Goal: Transaction & Acquisition: Purchase product/service

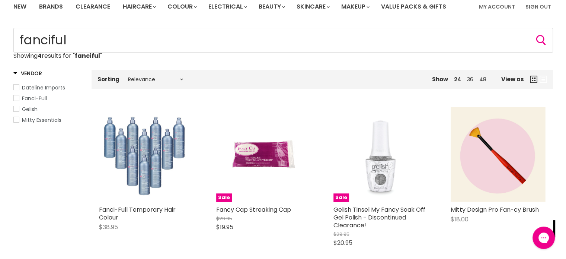
scroll to position [112, 0]
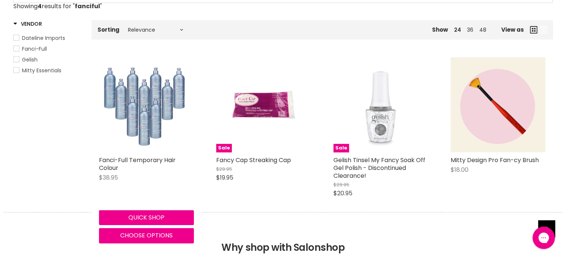
click at [123, 110] on img "Main content" at bounding box center [146, 104] width 95 height 95
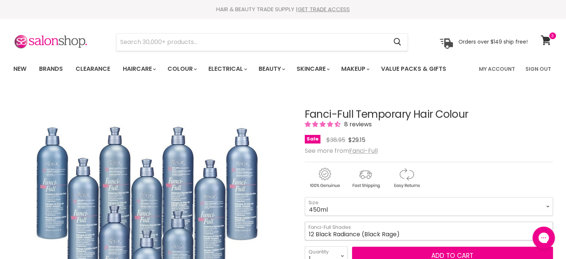
click at [350, 226] on select "12 Black Radiance (Black Rage) 13 Chocolate Kiss 16 Hidden Honey 18 Spun Sand 2…" at bounding box center [429, 231] width 248 height 19
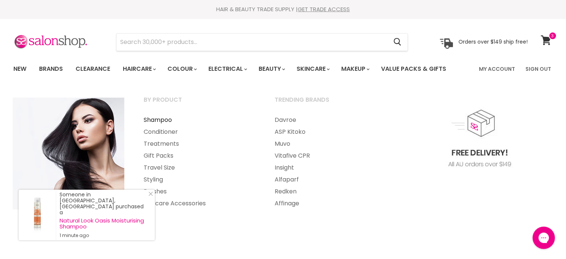
click at [164, 119] on link "Shampoo" at bounding box center [199, 120] width 130 height 12
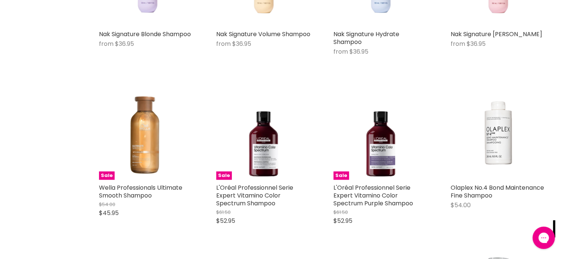
scroll to position [1713, 0]
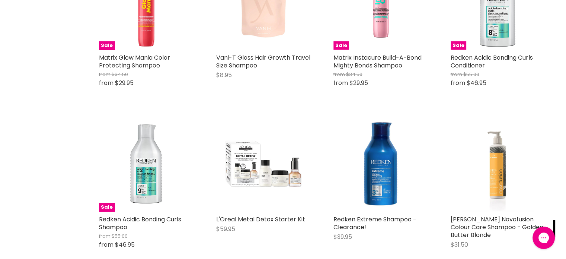
scroll to position [2011, 0]
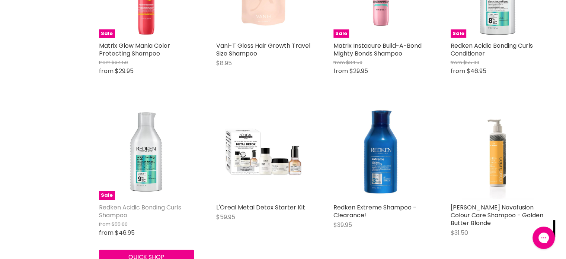
click at [112, 213] on link "Redken Acidic Bonding Curls Shampoo" at bounding box center [140, 211] width 82 height 16
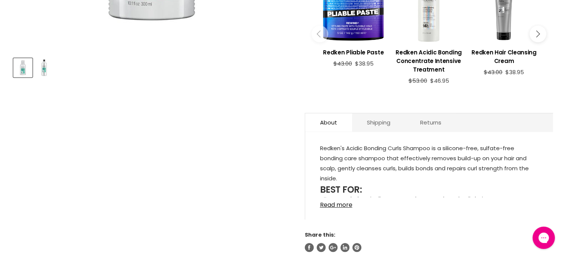
scroll to position [335, 0]
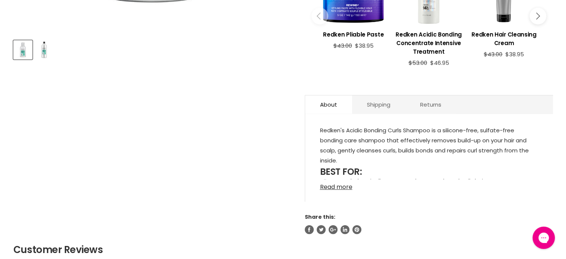
click at [340, 187] on link "Read more" at bounding box center [429, 184] width 218 height 11
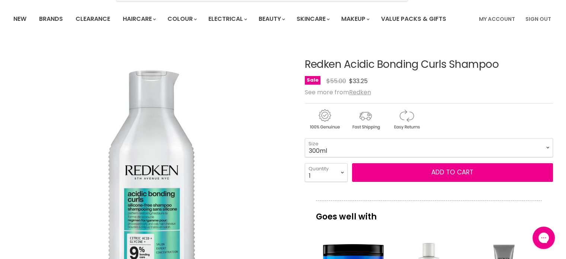
scroll to position [37, 0]
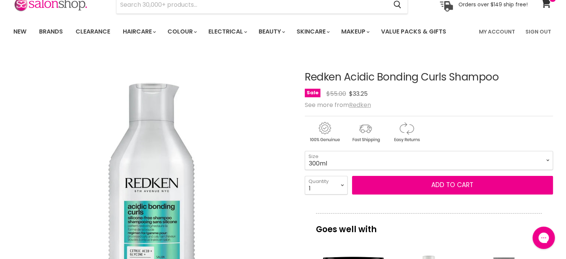
click at [365, 105] on u "Redken" at bounding box center [360, 105] width 22 height 9
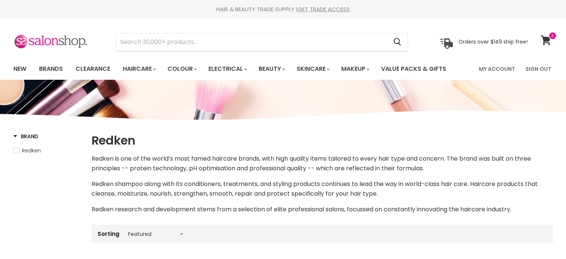
select select "manual"
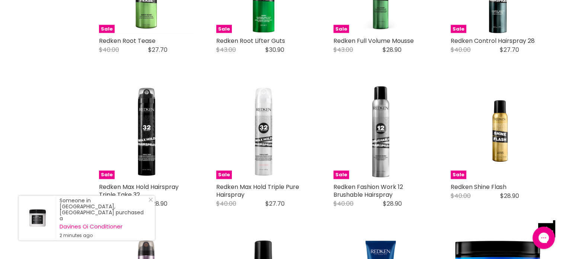
scroll to position [1749, 0]
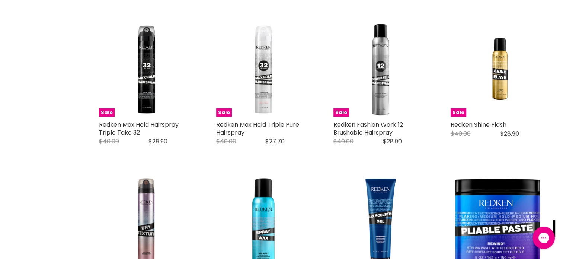
scroll to position [1824, 0]
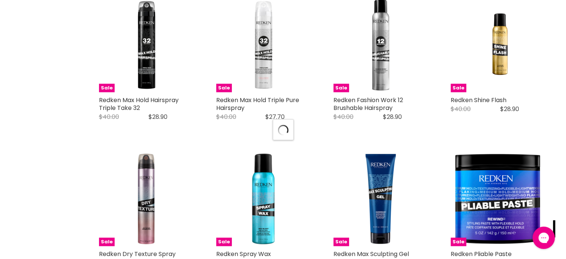
select select "manual"
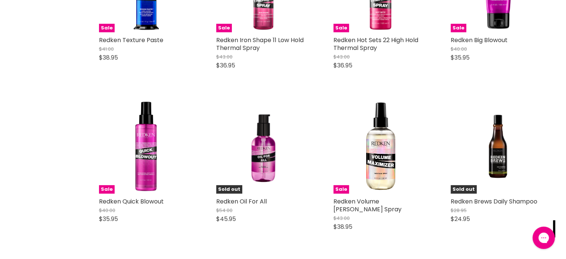
scroll to position [2196, 0]
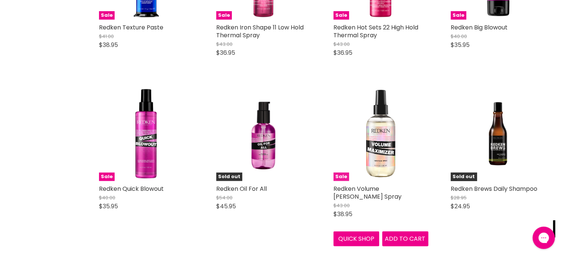
click at [380, 141] on img "Main content" at bounding box center [381, 133] width 95 height 95
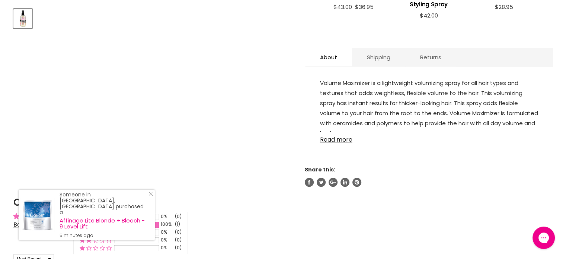
scroll to position [372, 0]
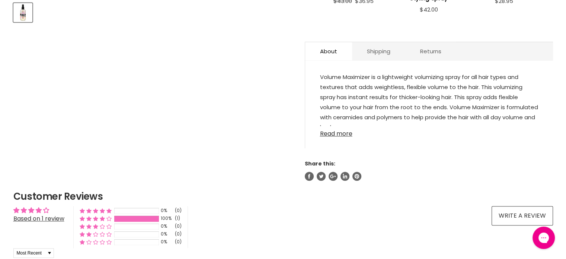
click at [333, 134] on link "Read more" at bounding box center [429, 131] width 218 height 11
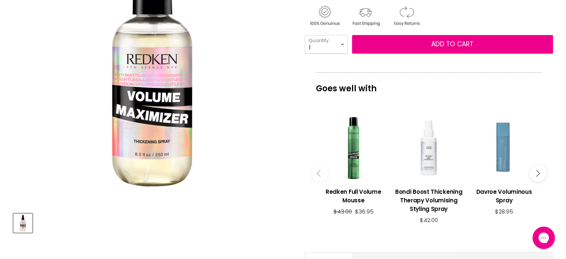
scroll to position [149, 0]
